Goal: Task Accomplishment & Management: Use online tool/utility

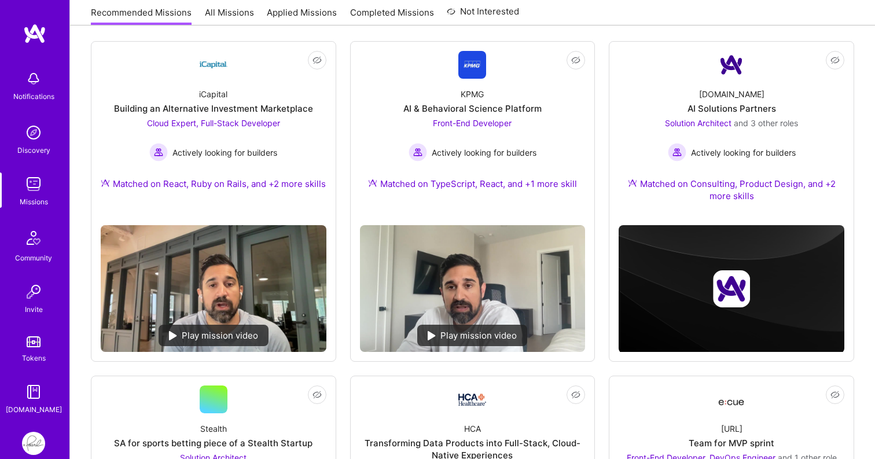
scroll to position [157, 0]
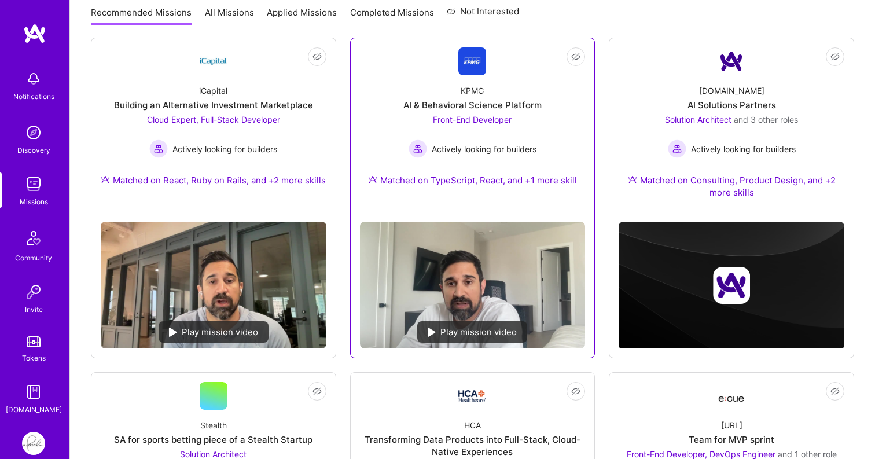
click at [510, 115] on span "Front-End Developer" at bounding box center [472, 120] width 79 height 10
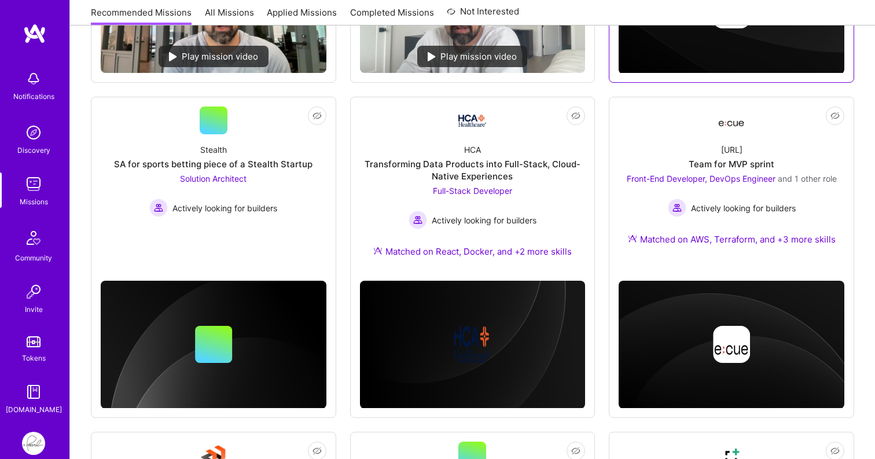
scroll to position [435, 0]
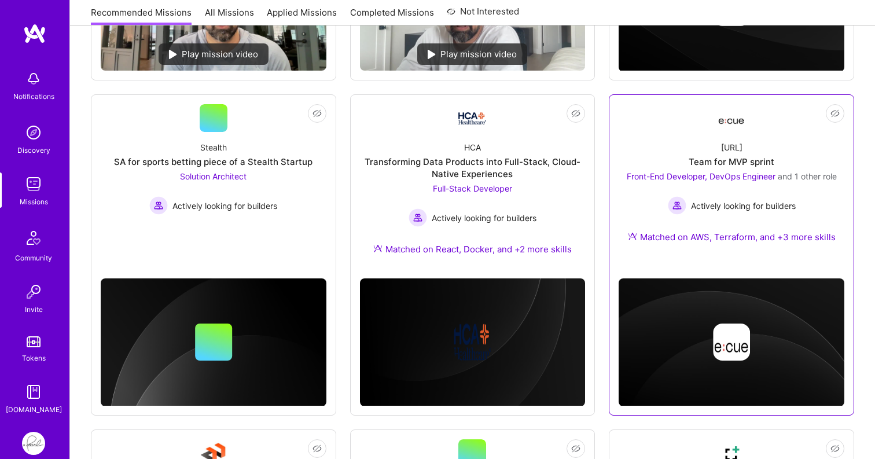
click at [764, 167] on div "Team for MVP sprint" at bounding box center [732, 162] width 86 height 12
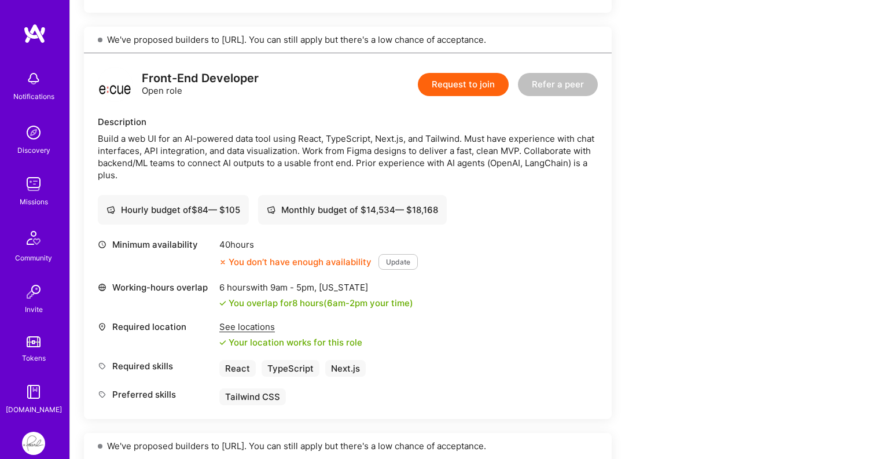
scroll to position [660, 0]
